Goal: Check status: Check status

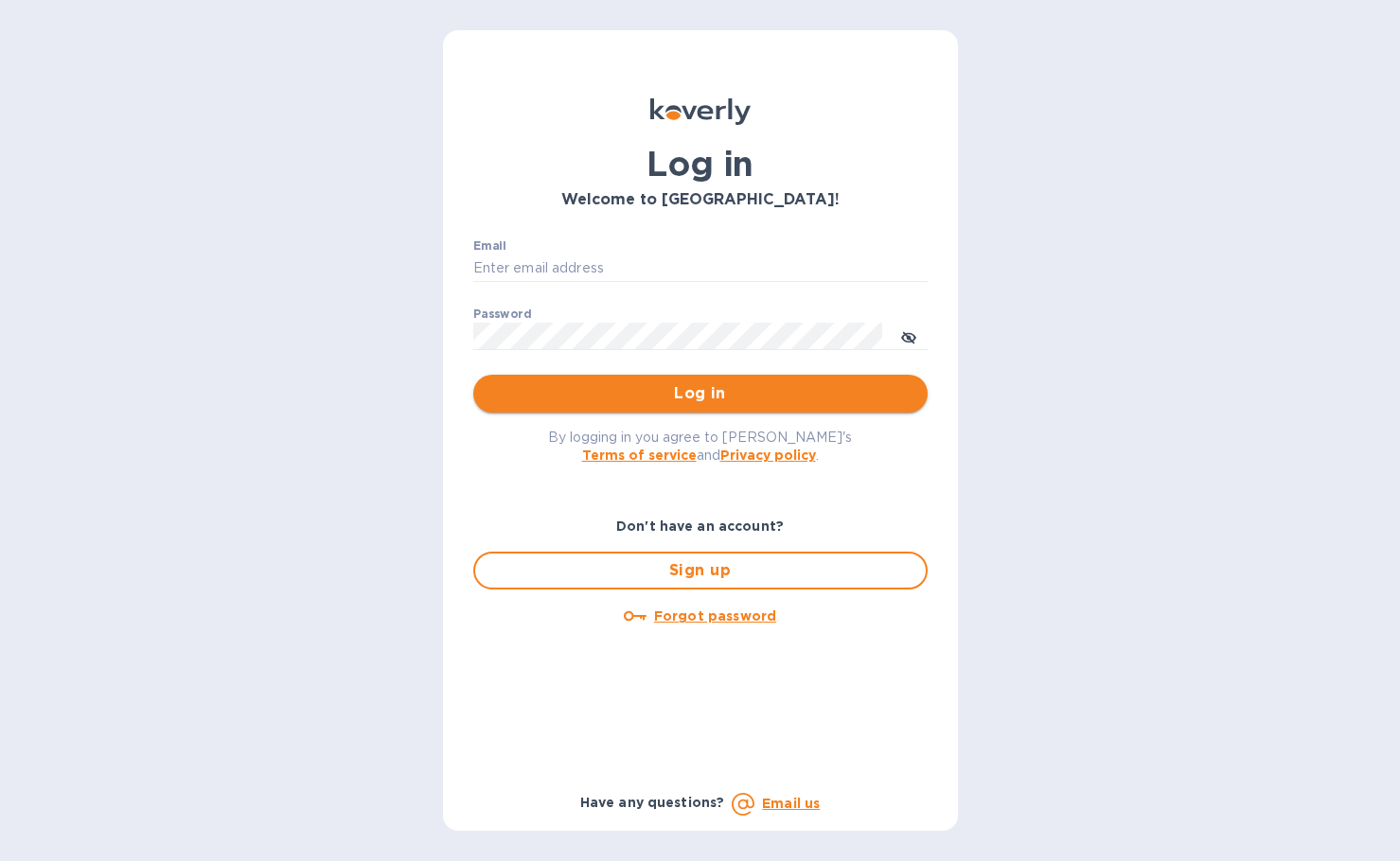
type input "[PERSON_NAME][EMAIL_ADDRESS][DOMAIN_NAME]"
click at [586, 388] on span "Log in" at bounding box center [700, 394] width 424 height 23
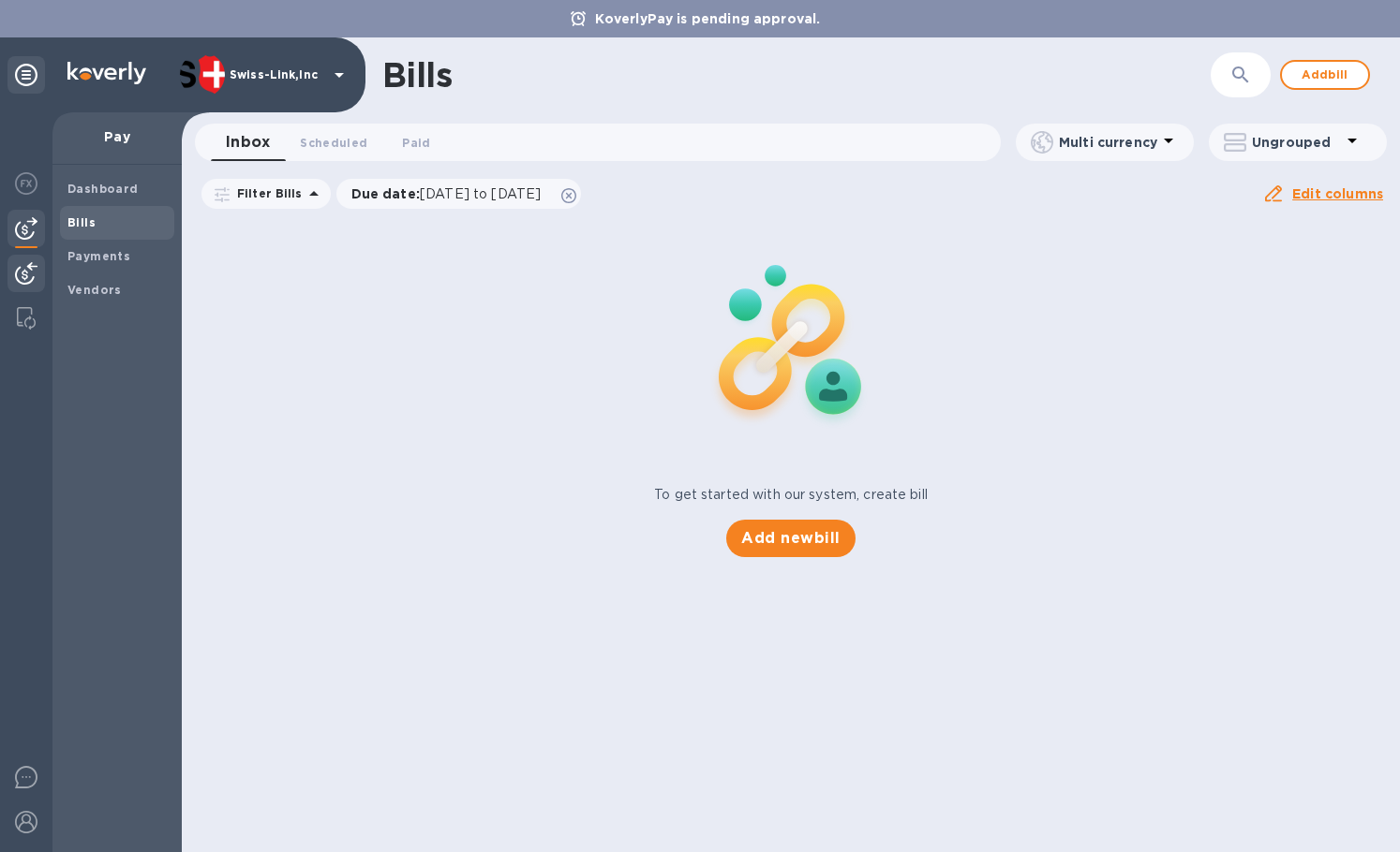
click at [27, 283] on img at bounding box center [26, 273] width 23 height 23
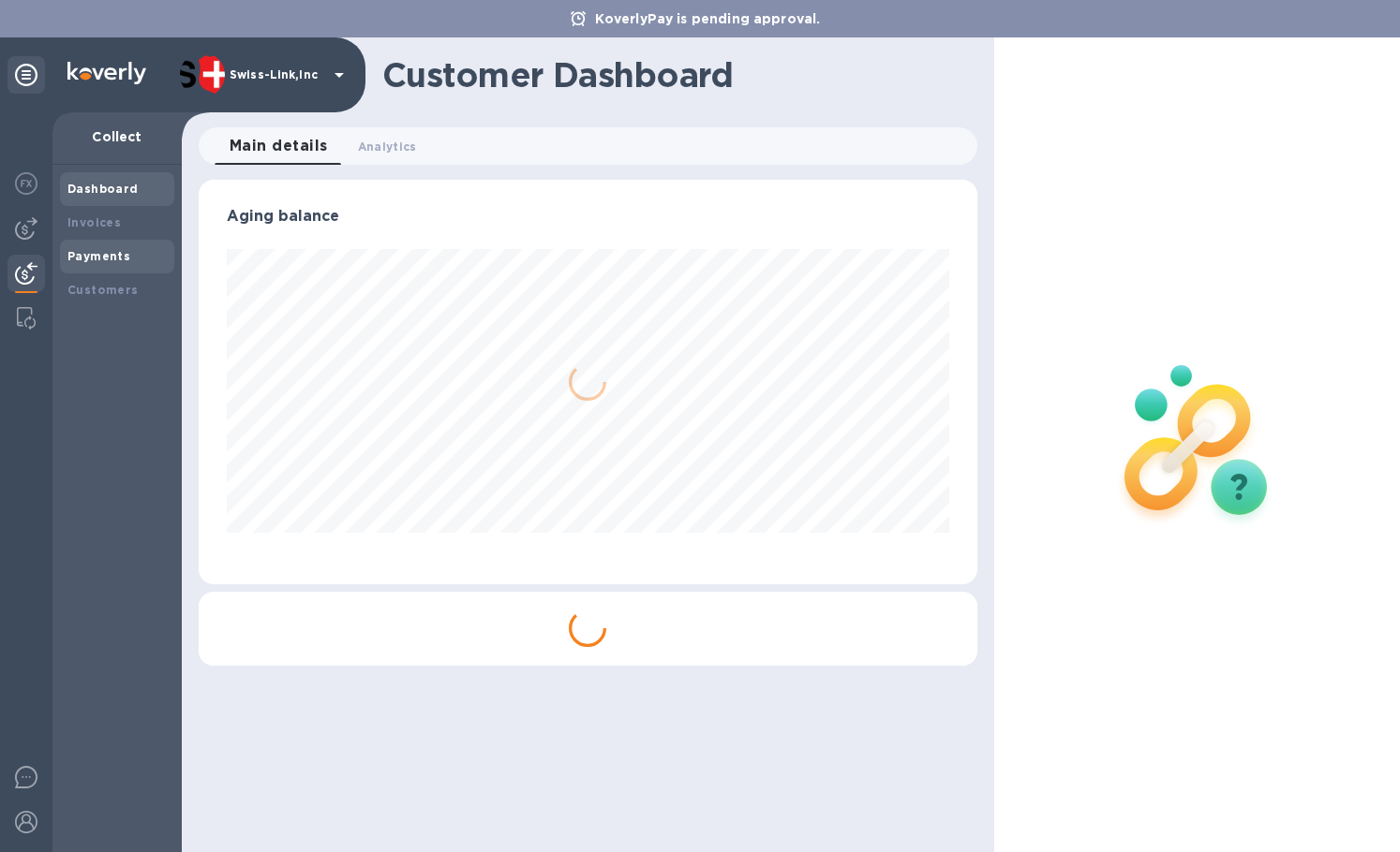
scroll to position [936065, 936025]
click at [87, 251] on b "Payments" at bounding box center [98, 255] width 62 height 14
